Goal: Information Seeking & Learning: Learn about a topic

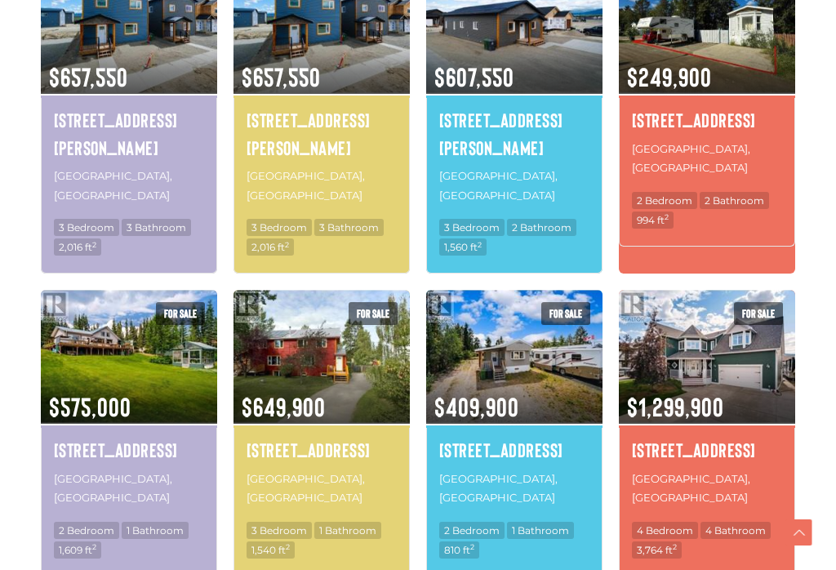
scroll to position [1100, 0]
click at [700, 319] on img at bounding box center [707, 357] width 176 height 138
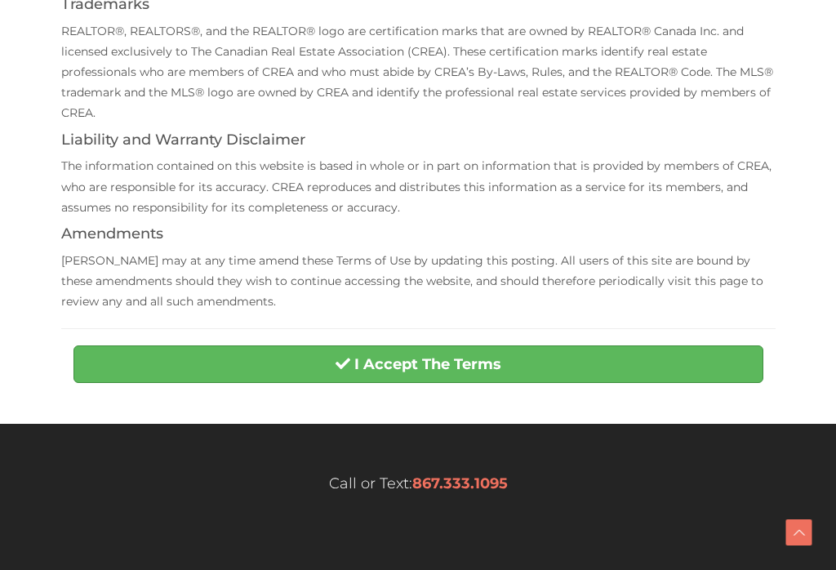
scroll to position [488, 0]
click at [411, 362] on strong "I Accept The Terms" at bounding box center [428, 364] width 147 height 18
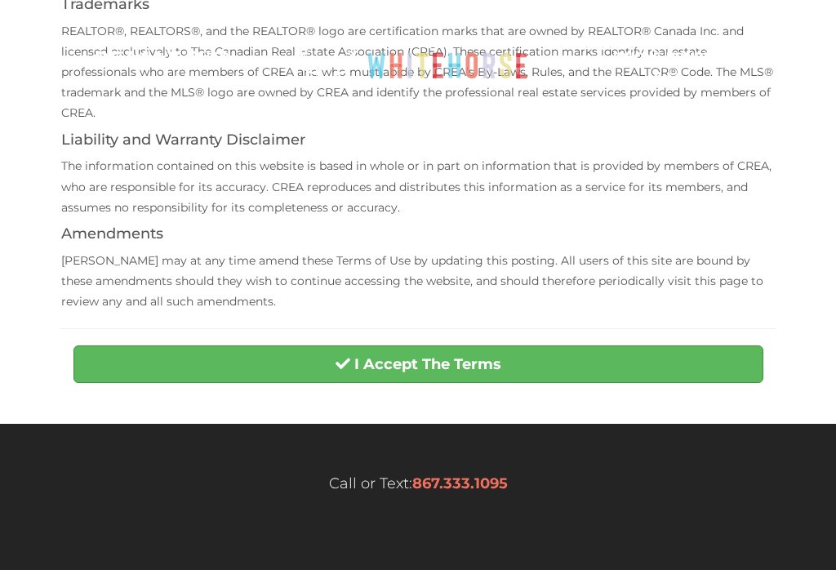
scroll to position [514, 0]
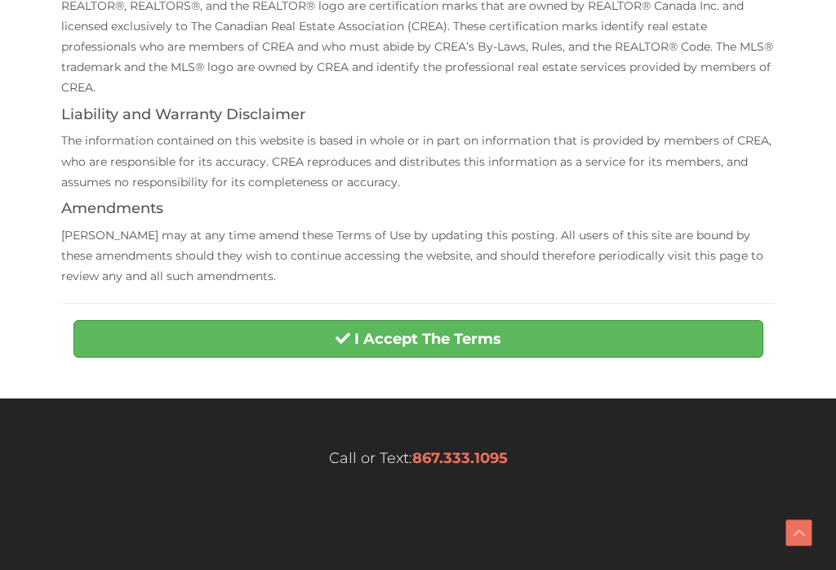
click at [454, 337] on strong "I Accept The Terms" at bounding box center [428, 339] width 147 height 18
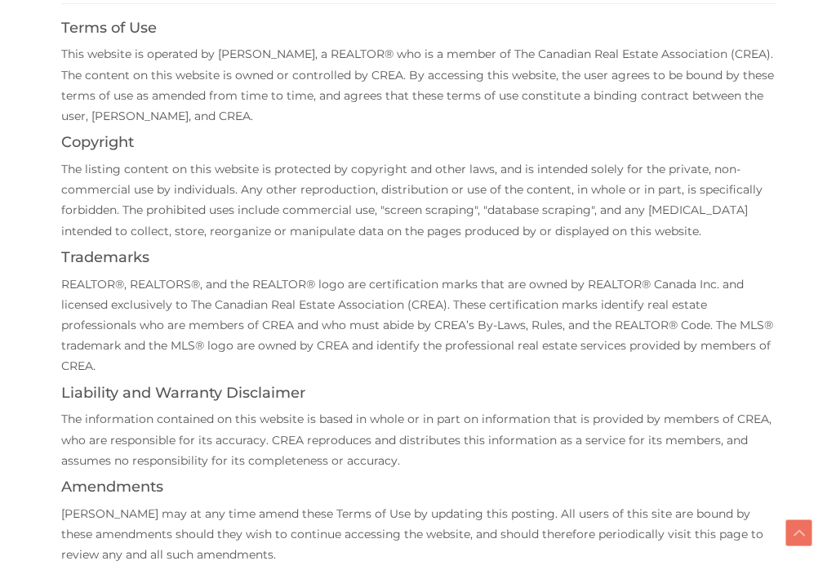
scroll to position [354, 0]
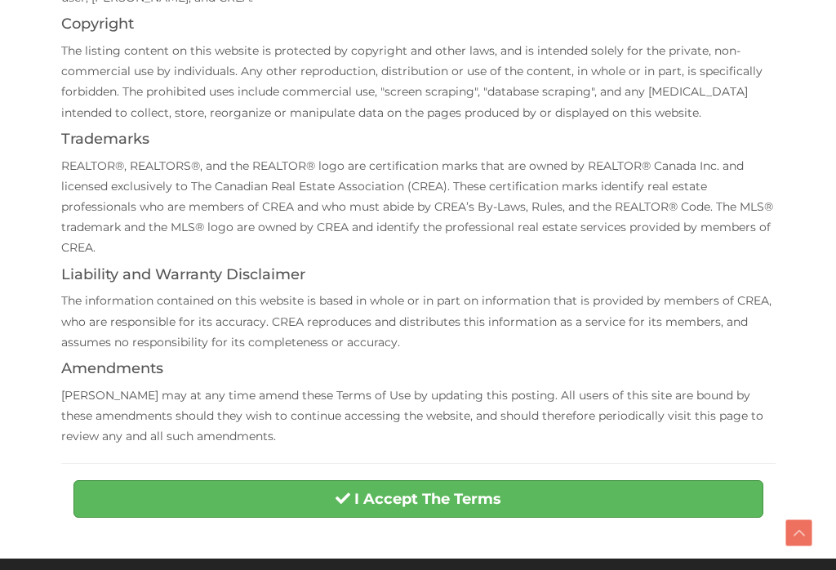
click at [360, 502] on button "I Accept The Terms" at bounding box center [419, 499] width 690 height 38
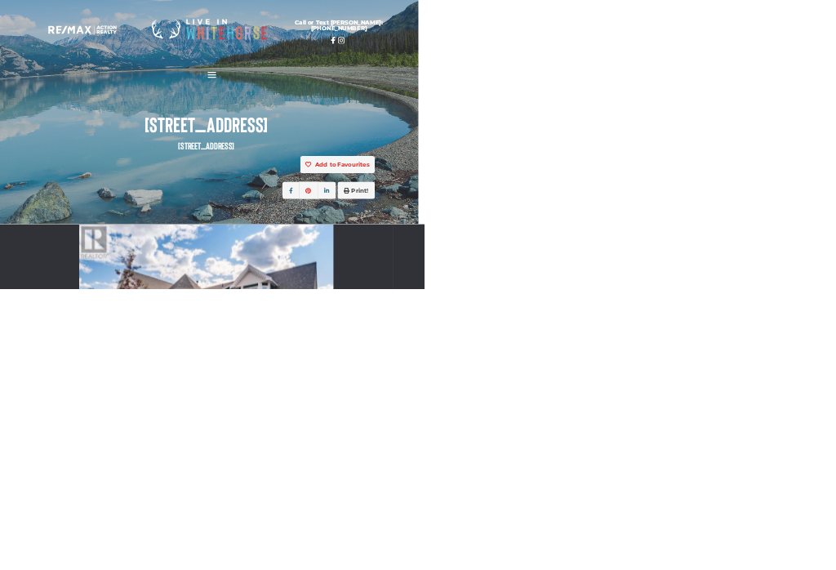
scroll to position [0, 11]
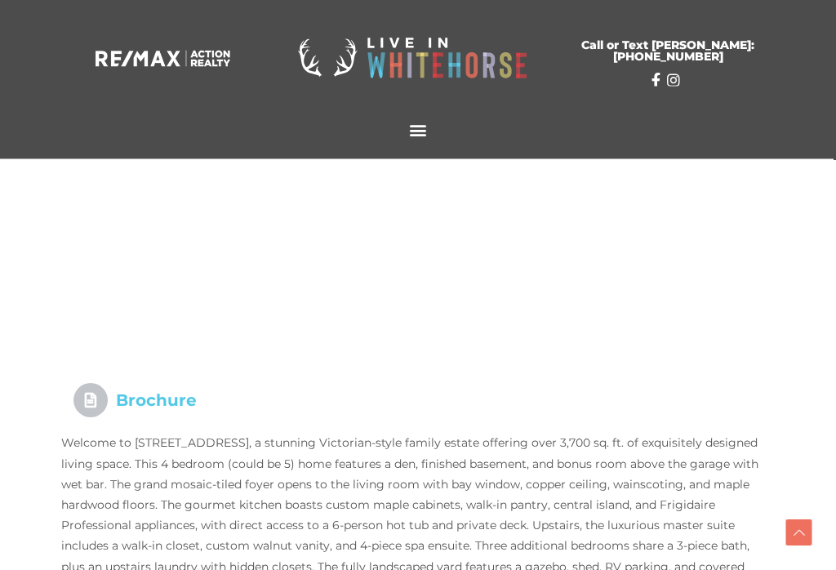
scroll to position [1225, 0]
